Goal: Check status

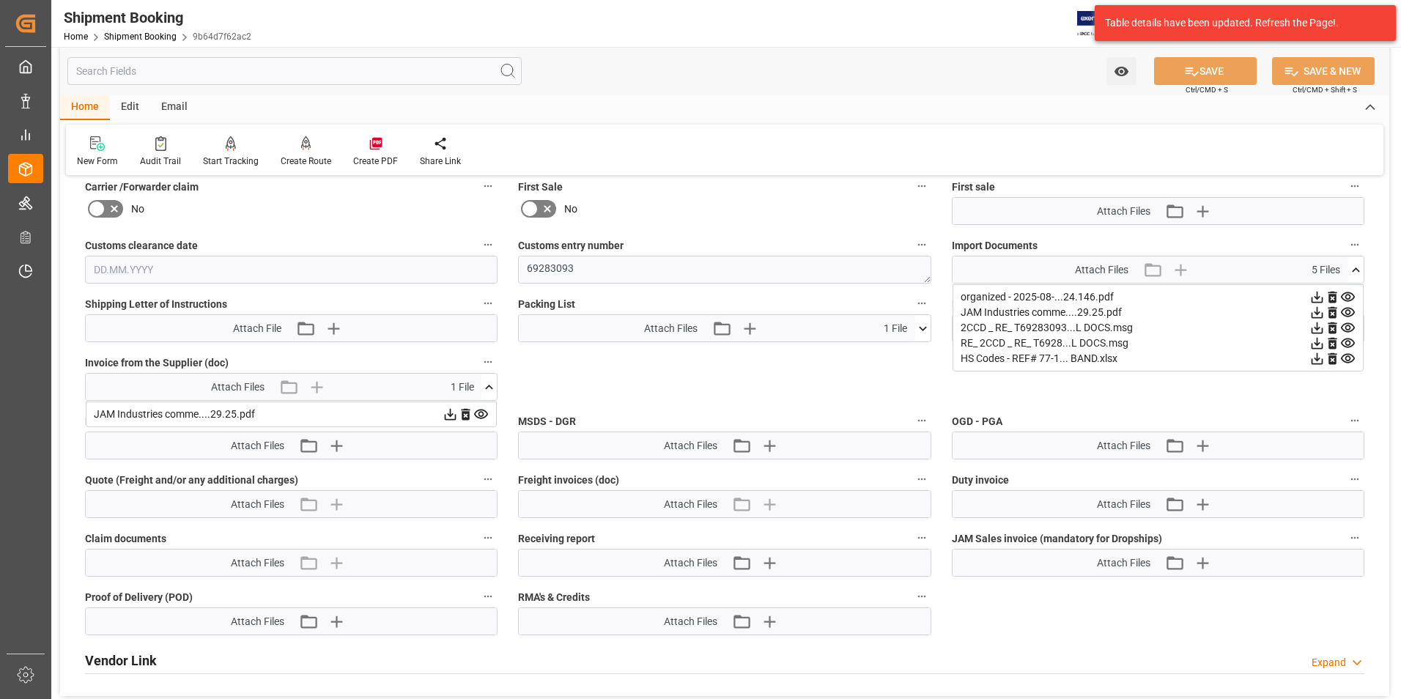
scroll to position [659, 0]
